Goal: Task Accomplishment & Management: Use online tool/utility

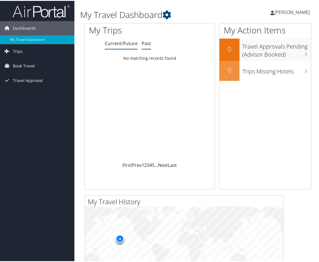
click at [146, 40] on link "Past" at bounding box center [146, 42] width 9 height 6
click at [128, 42] on link "Current/Future" at bounding box center [121, 42] width 33 height 6
click at [21, 63] on span "Book Travel" at bounding box center [24, 65] width 22 height 14
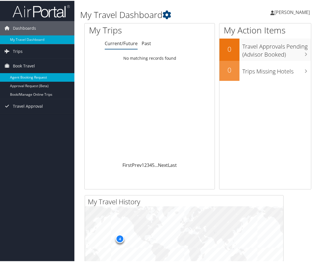
click at [29, 77] on link "Agent Booking Request" at bounding box center [37, 76] width 74 height 9
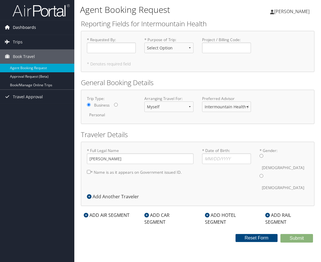
click at [23, 27] on span "Dashboards" at bounding box center [24, 27] width 23 height 14
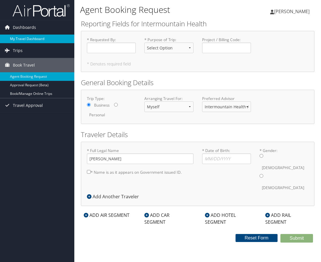
click at [30, 41] on link "My Travel Dashboard" at bounding box center [37, 39] width 74 height 9
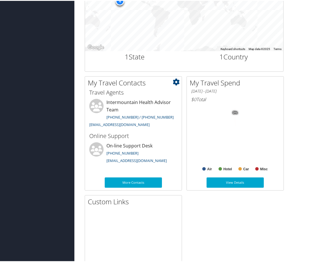
scroll to position [237, 0]
